Goal: Transaction & Acquisition: Purchase product/service

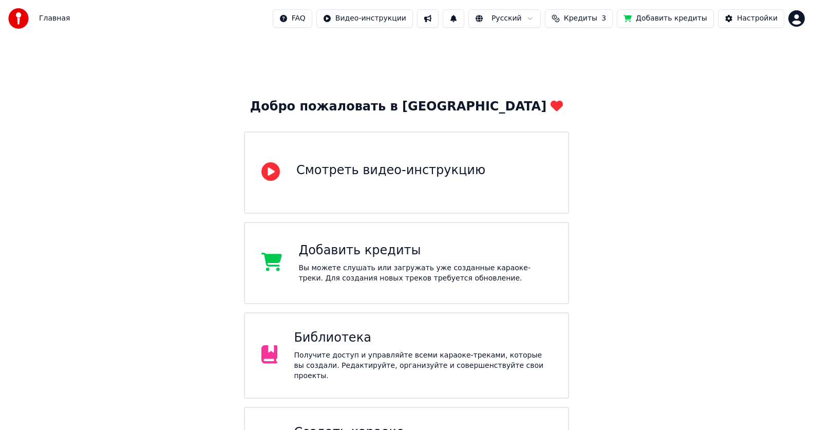
click at [673, 18] on button "Добавить кредиты" at bounding box center [665, 18] width 97 height 18
click at [344, 267] on div "Вы можете слушать или загружать уже созданные караоке-треки. Для создания новых…" at bounding box center [424, 273] width 253 height 21
click at [464, 20] on button "1" at bounding box center [454, 18] width 22 height 18
click at [540, 50] on button "Обновить" at bounding box center [551, 51] width 54 height 18
click at [669, 17] on button "Добавить кредиты" at bounding box center [665, 18] width 97 height 18
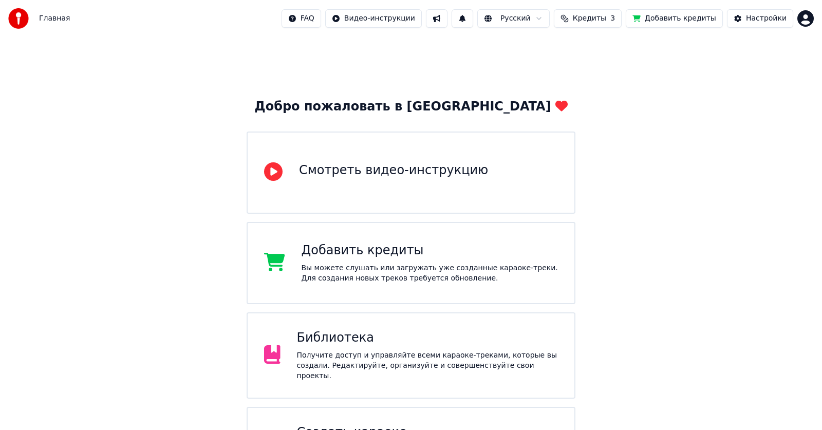
click at [794, 20] on html "Главная FAQ Видео-инструкции Русский Кредиты 3 Добавить кредиты Настройки Добро…" at bounding box center [411, 297] width 822 height 594
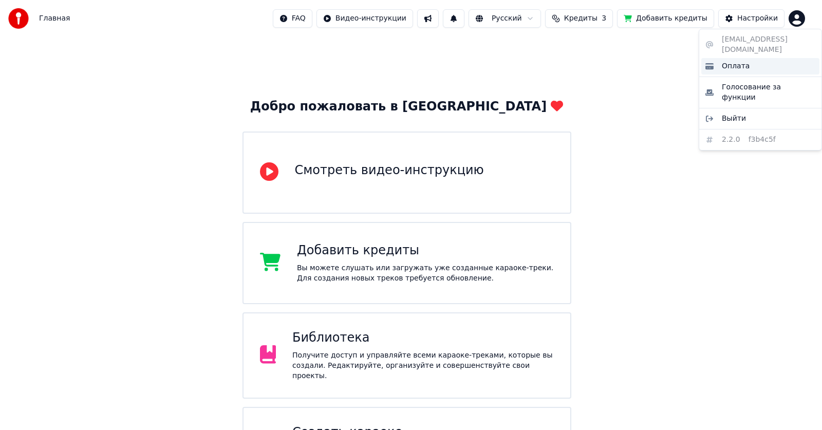
click at [741, 61] on span "Оплата" at bounding box center [736, 66] width 28 height 10
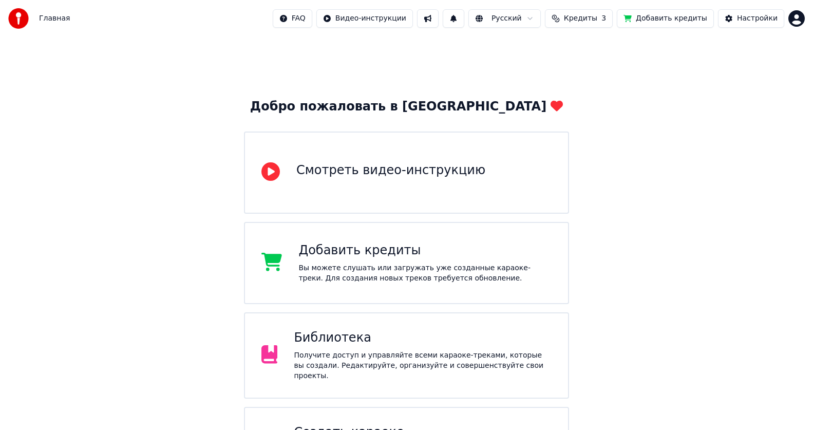
click at [598, 20] on span "Кредиты" at bounding box center [580, 18] width 33 height 10
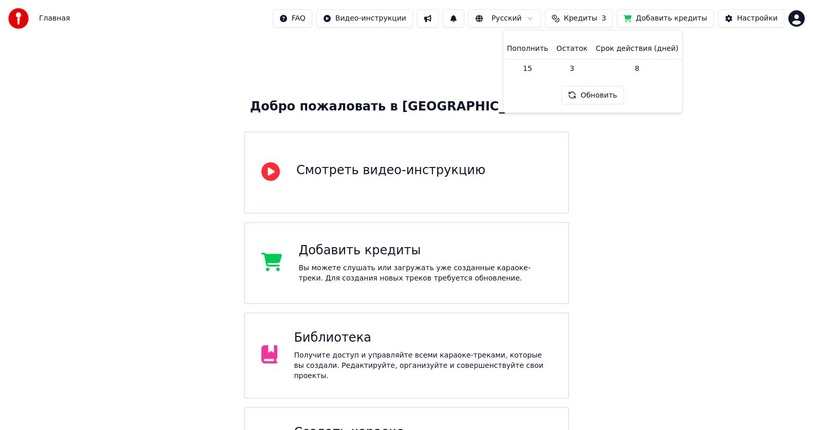
click at [595, 98] on button "Обновить" at bounding box center [593, 95] width 62 height 18
click at [673, 17] on button "Добавить кредиты" at bounding box center [665, 18] width 97 height 18
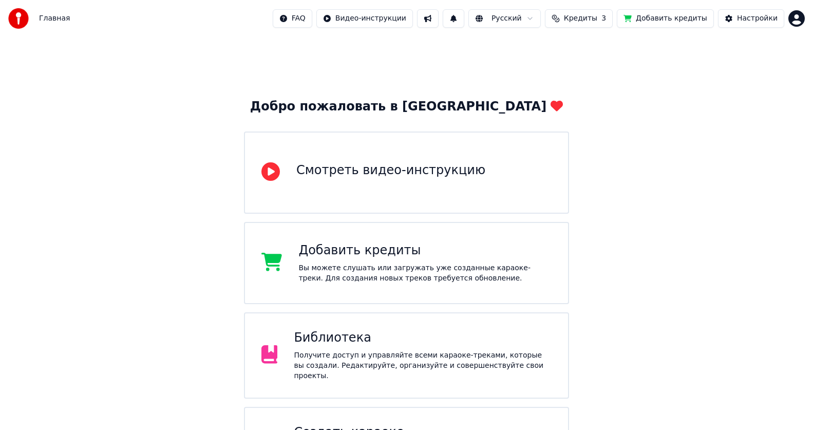
click at [673, 17] on button "Добавить кредиты" at bounding box center [665, 18] width 97 height 18
click at [273, 260] on icon at bounding box center [272, 262] width 21 height 18
